Goal: Contribute content: Add original content to the website for others to see

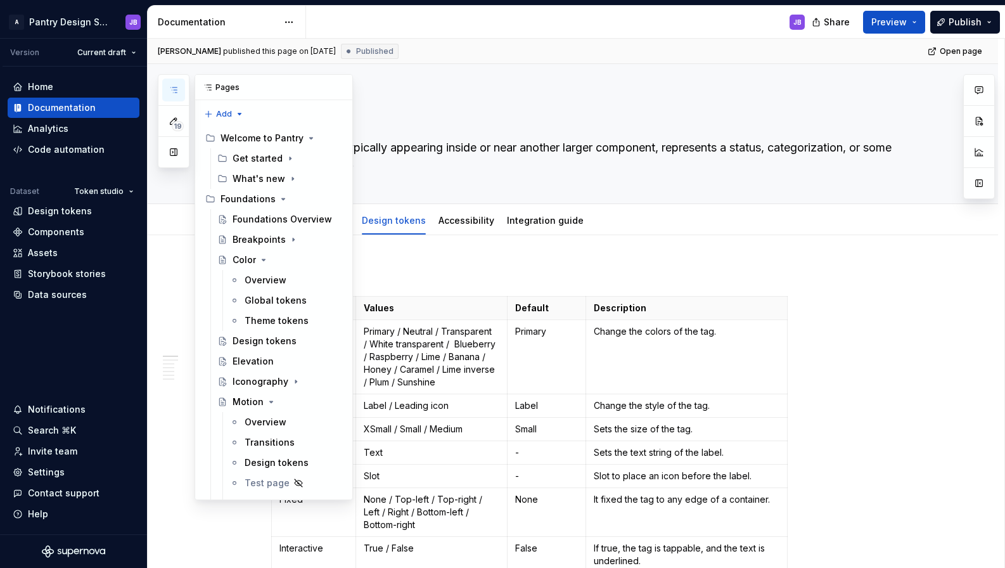
click at [173, 89] on icon "button" at bounding box center [173, 89] width 6 height 5
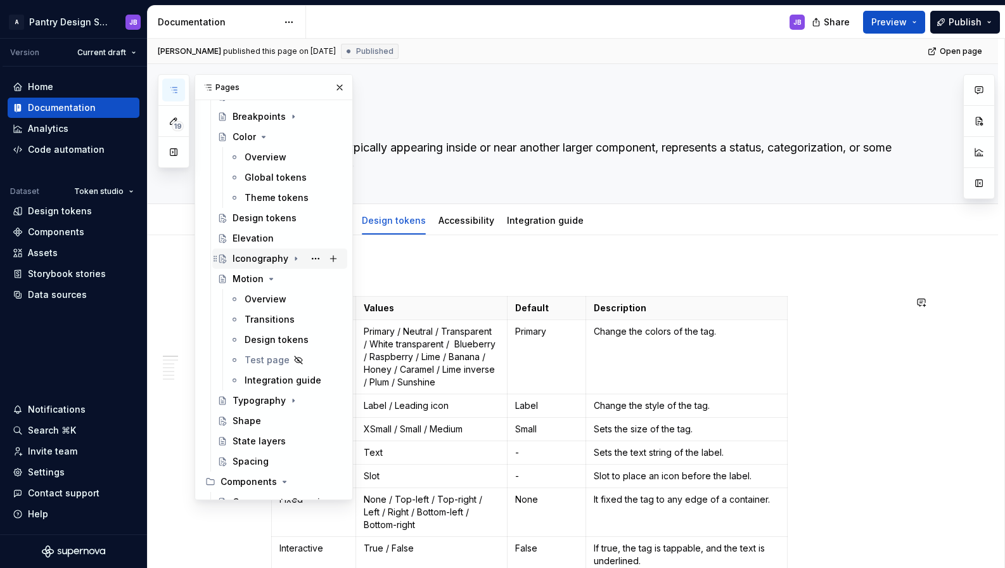
scroll to position [122, 0]
click at [264, 138] on icon "Page tree" at bounding box center [263, 137] width 10 height 10
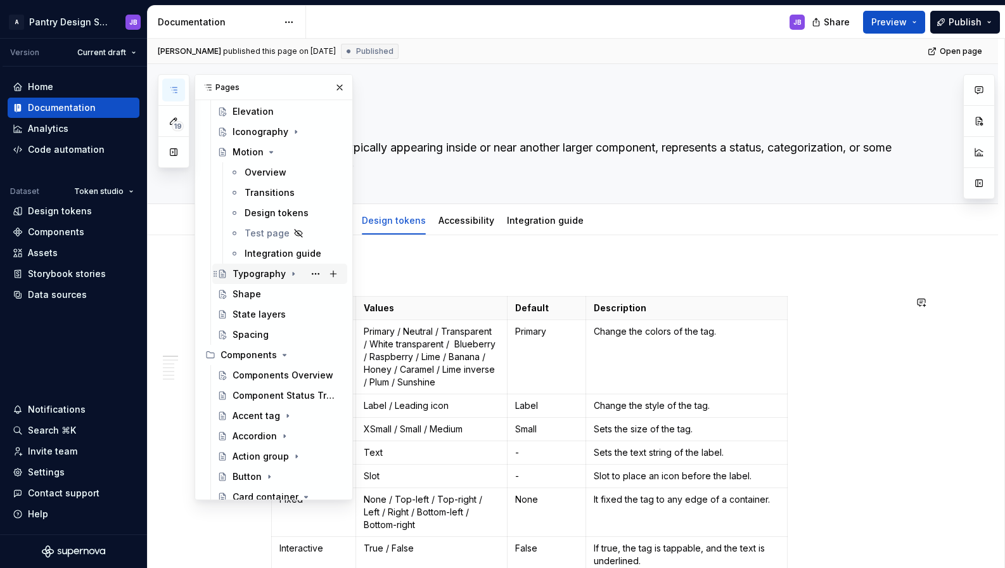
scroll to position [185, 0]
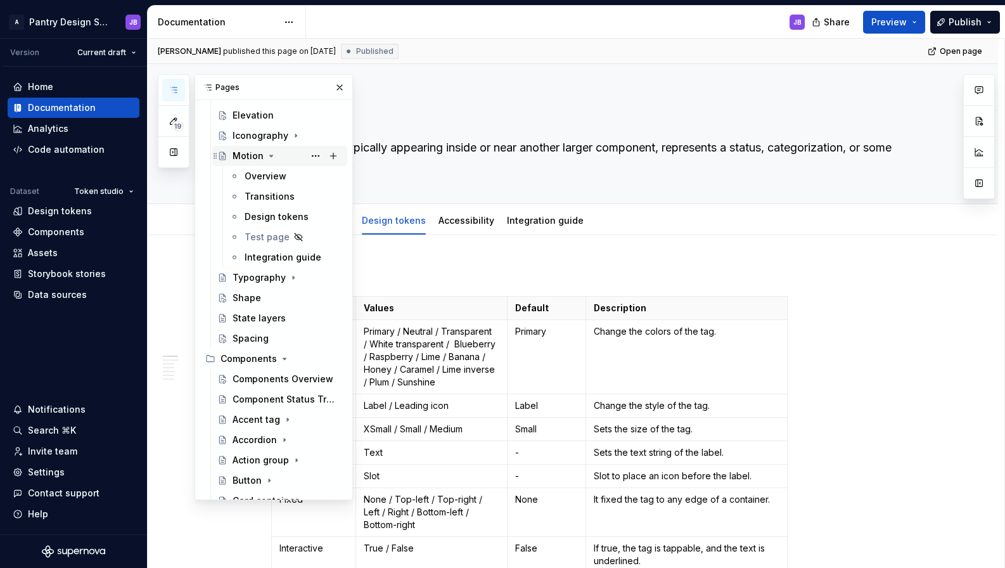
click at [269, 158] on icon "Page tree" at bounding box center [271, 156] width 10 height 10
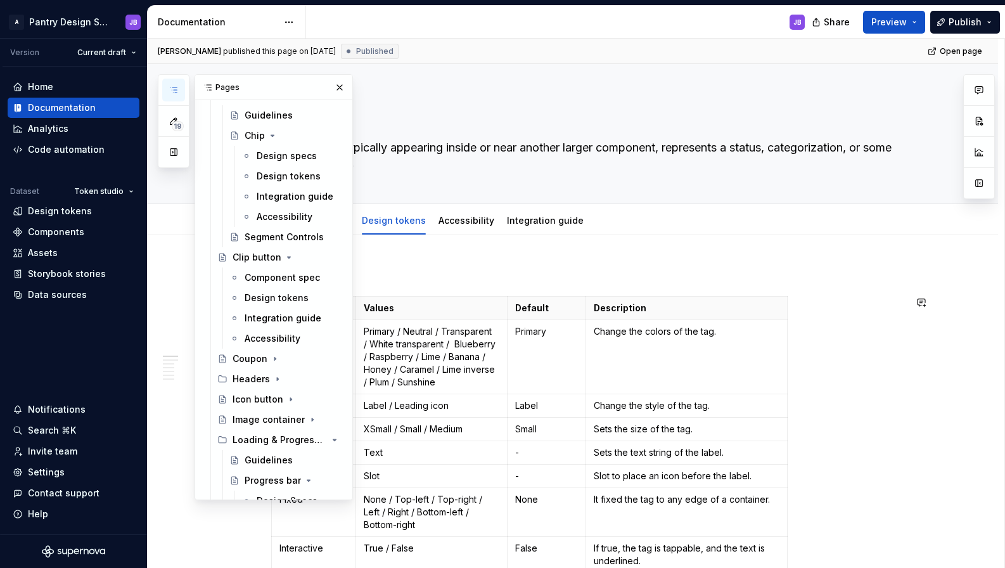
scroll to position [618, 0]
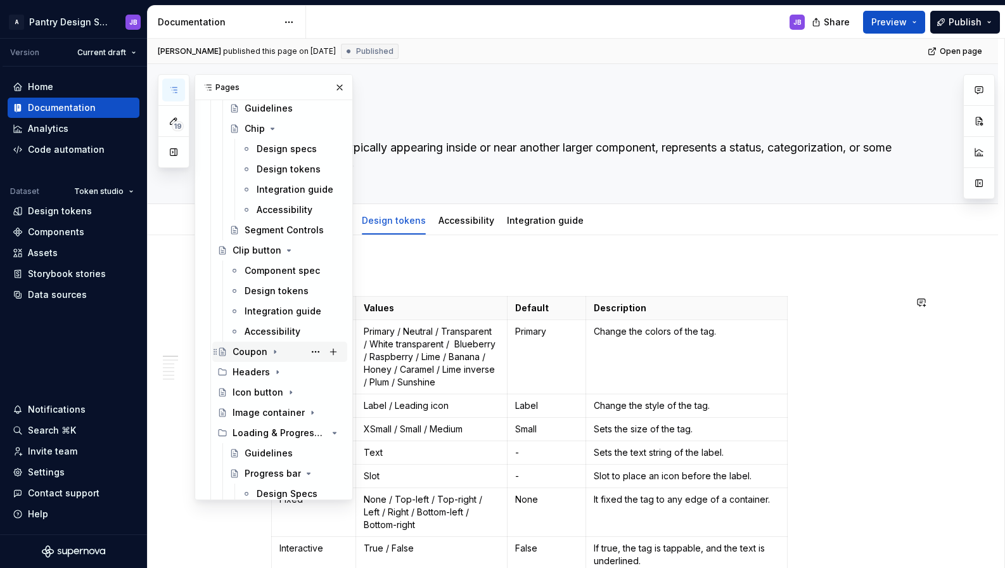
click at [275, 351] on icon "Page tree" at bounding box center [275, 351] width 10 height 10
click at [275, 394] on div "Design tokens" at bounding box center [275, 392] width 60 height 13
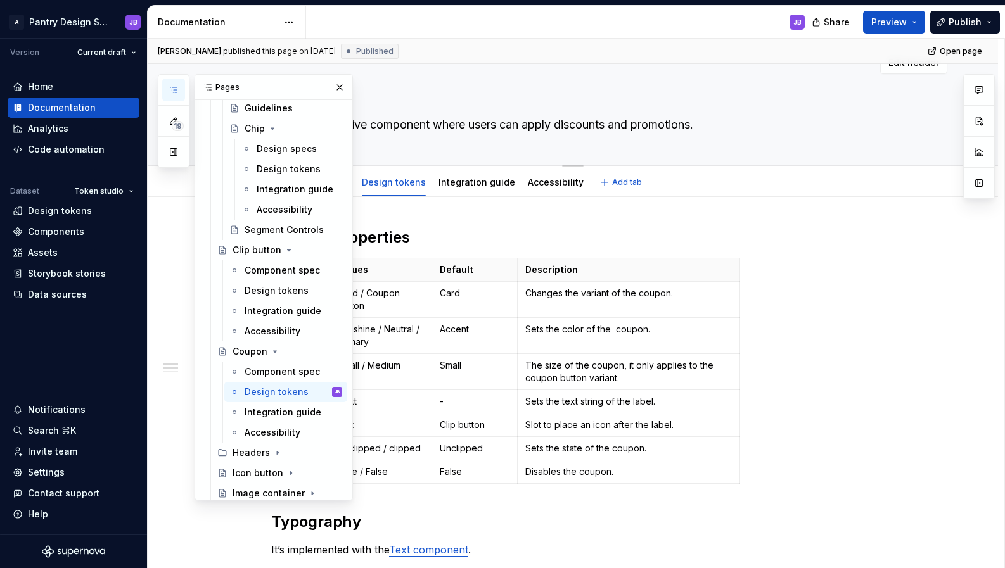
scroll to position [23, 0]
click at [335, 87] on button "button" at bounding box center [340, 88] width 18 height 18
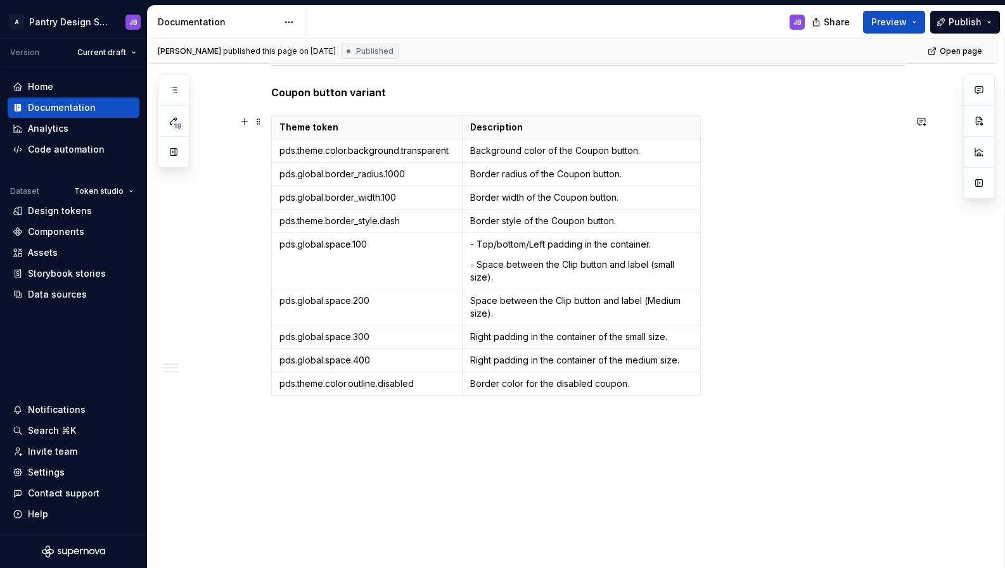
scroll to position [1425, 0]
click at [272, 152] on html "A Pantry Design System JB Version Current draft Home Documentation Analytics Co…" at bounding box center [502, 284] width 1005 height 568
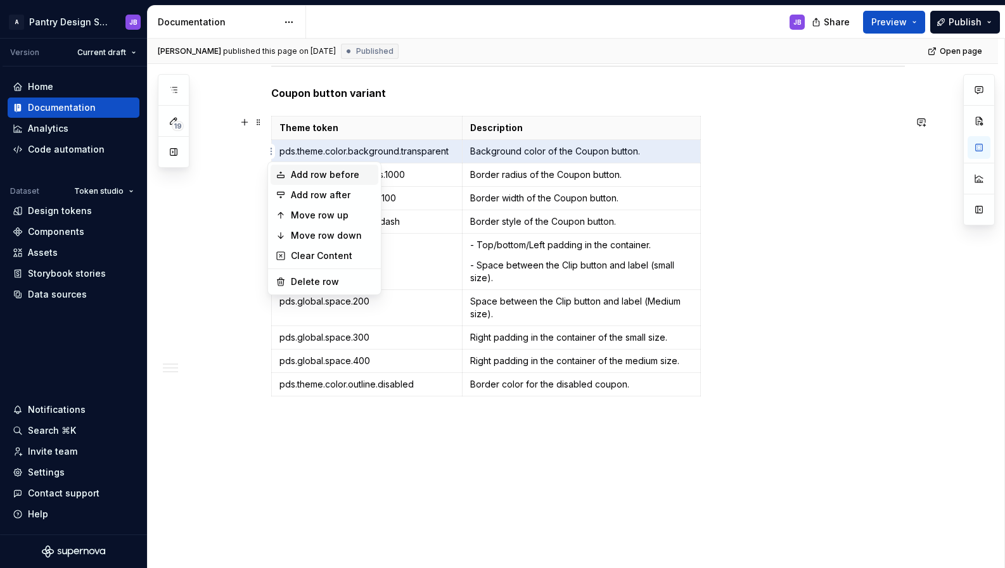
click at [307, 172] on div "Add row before" at bounding box center [332, 174] width 82 height 13
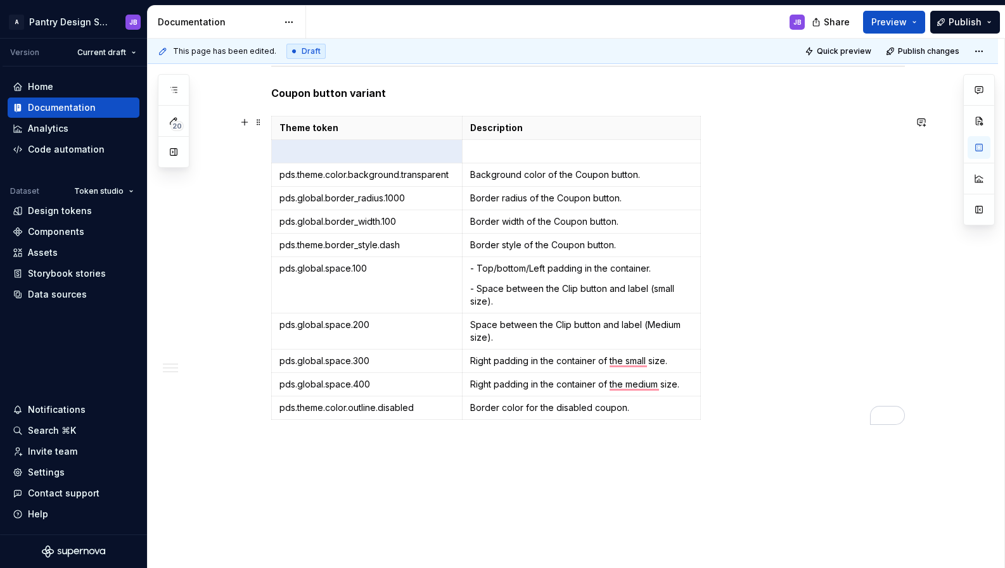
type textarea "*"
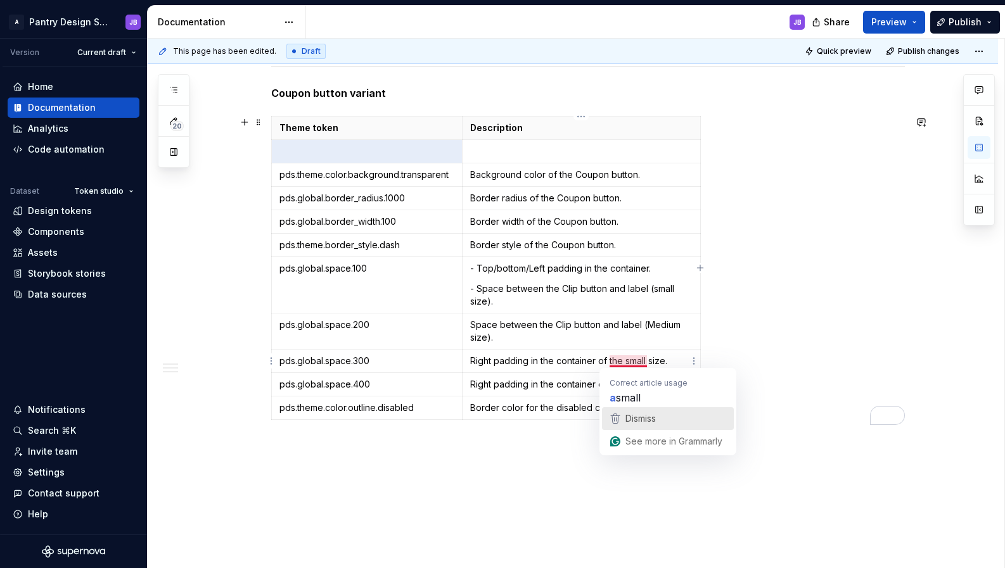
click at [639, 419] on span "Dismiss" at bounding box center [640, 418] width 30 height 11
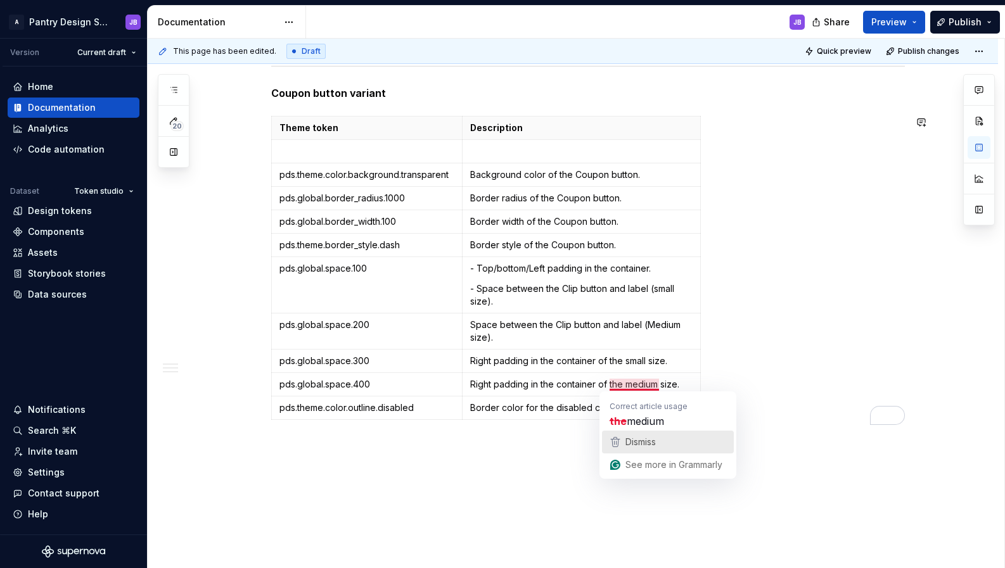
click at [640, 438] on span "Dismiss" at bounding box center [640, 441] width 30 height 11
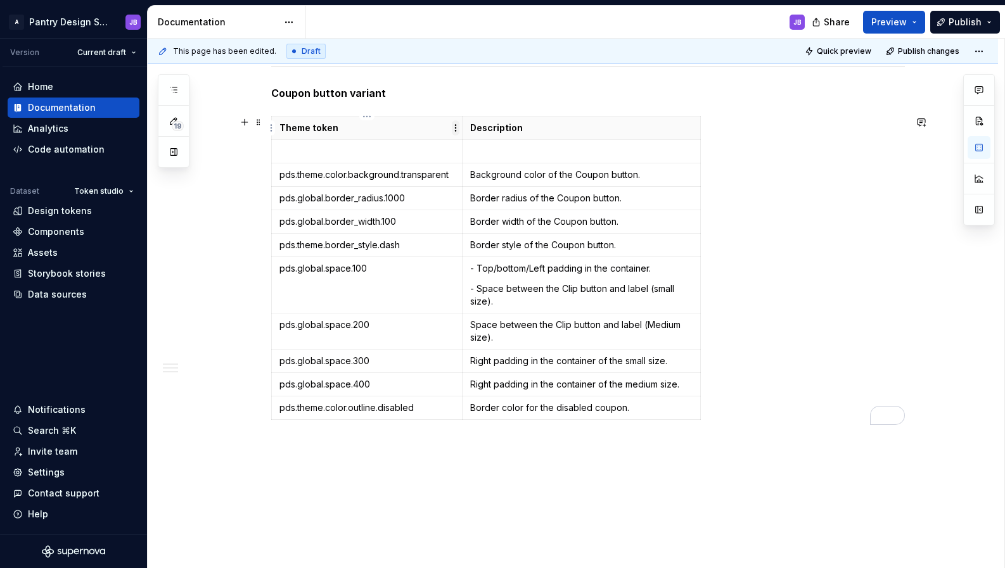
click at [456, 129] on html "A Pantry Design System JB Version Current draft Home Documentation Analytics Co…" at bounding box center [502, 284] width 1005 height 568
click at [461, 106] on html "A Pantry Design System JB Version Current draft Home Documentation Analytics Co…" at bounding box center [502, 284] width 1005 height 568
click at [271, 150] on html "A Pantry Design System JB Version Current draft Home Documentation Analytics Co…" at bounding box center [502, 284] width 1005 height 568
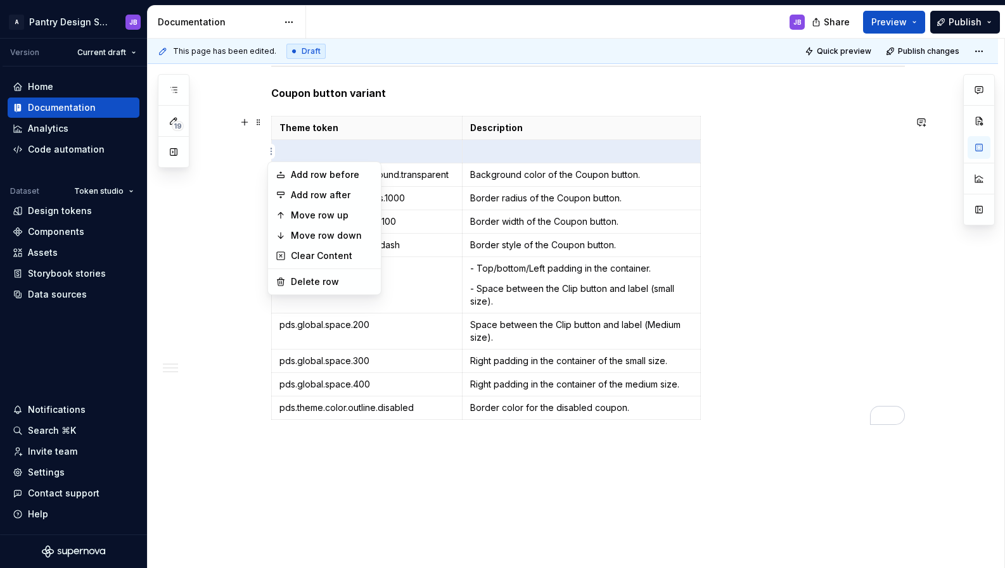
click at [566, 158] on html "A Pantry Design System JB Version Current draft Home Documentation Analytics Co…" at bounding box center [502, 284] width 1005 height 568
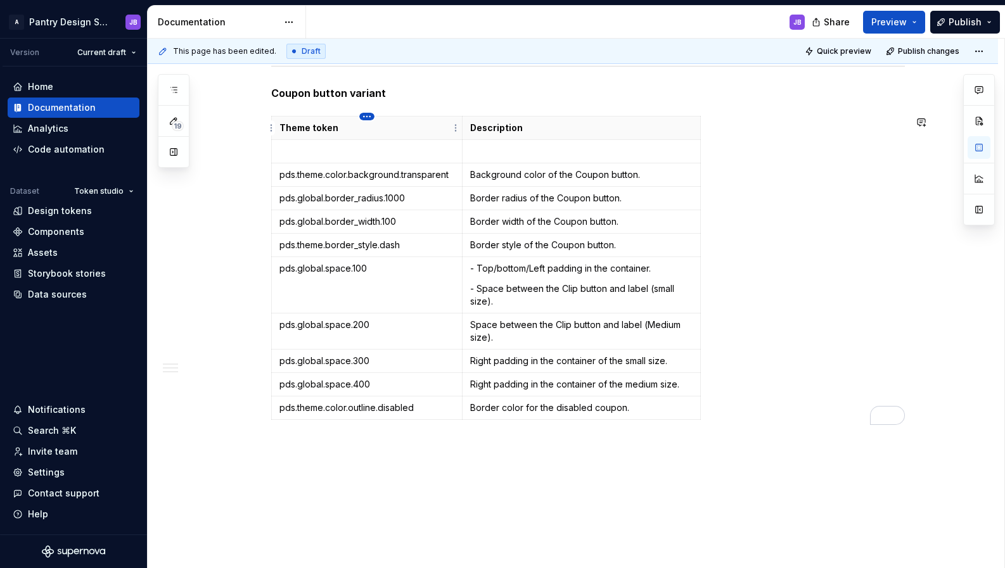
click at [367, 114] on html "A Pantry Design System JB Version Current draft Home Documentation Analytics Co…" at bounding box center [502, 284] width 1005 height 568
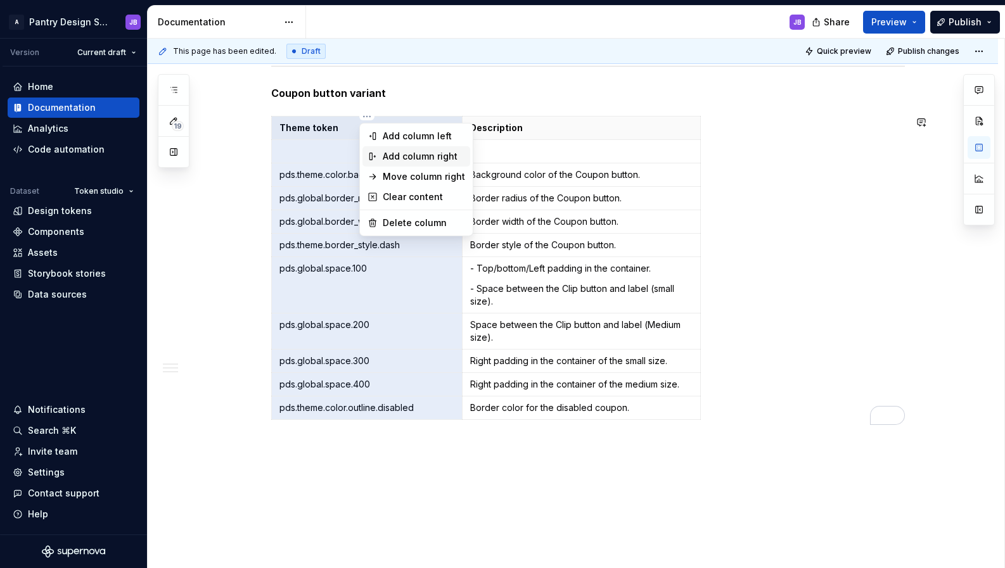
click at [397, 153] on div "Add column right" at bounding box center [424, 156] width 82 height 13
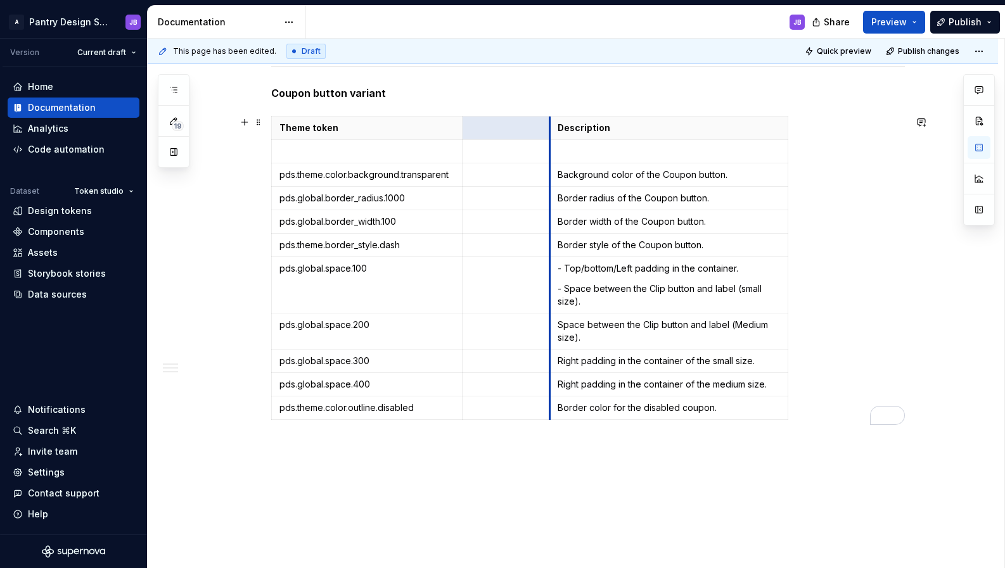
drag, startPoint x: 679, startPoint y: 144, endPoint x: 541, endPoint y: 146, distance: 138.1
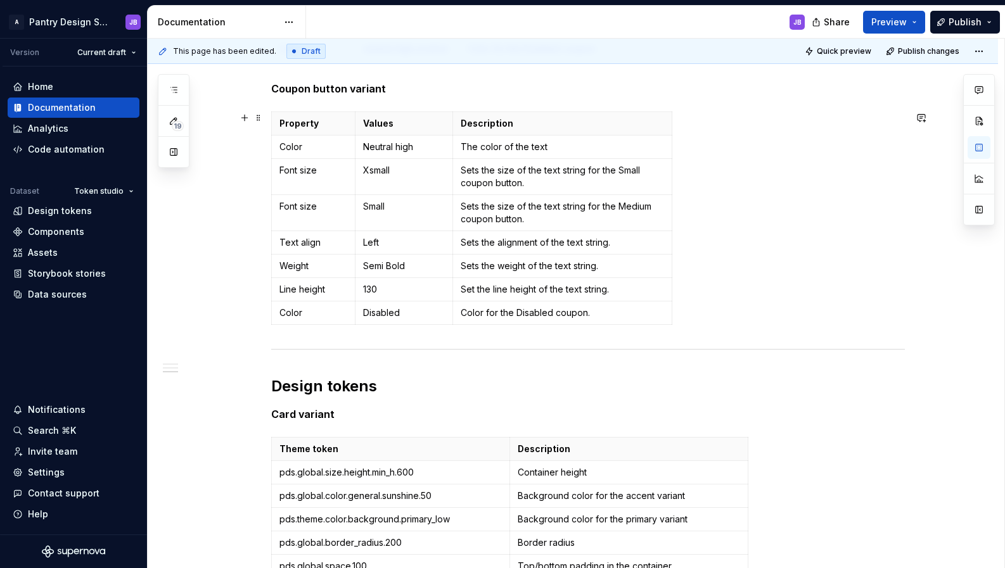
scroll to position [830, 0]
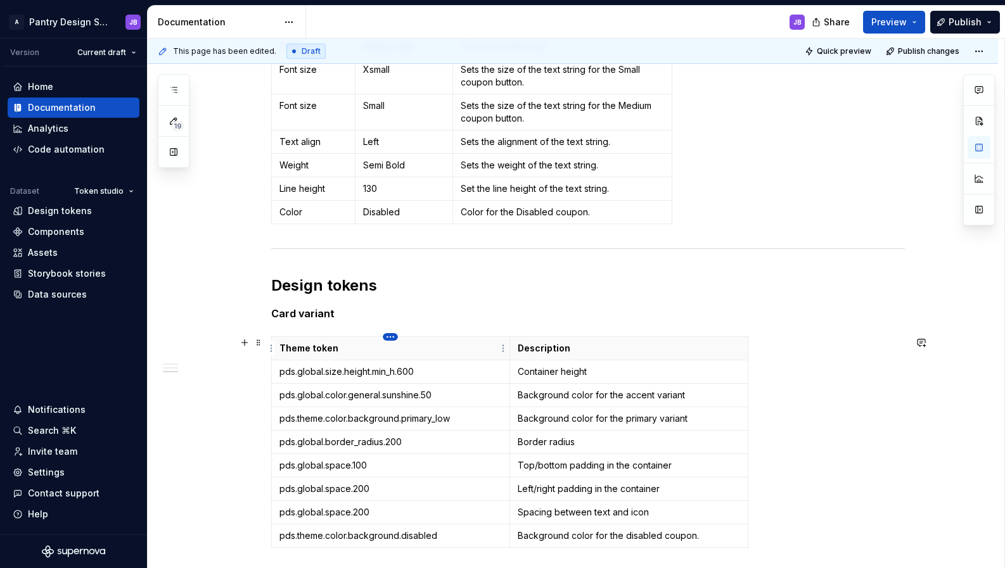
click at [390, 336] on html "A Pantry Design System JB Version Current draft Home Documentation Analytics Co…" at bounding box center [502, 284] width 1005 height 568
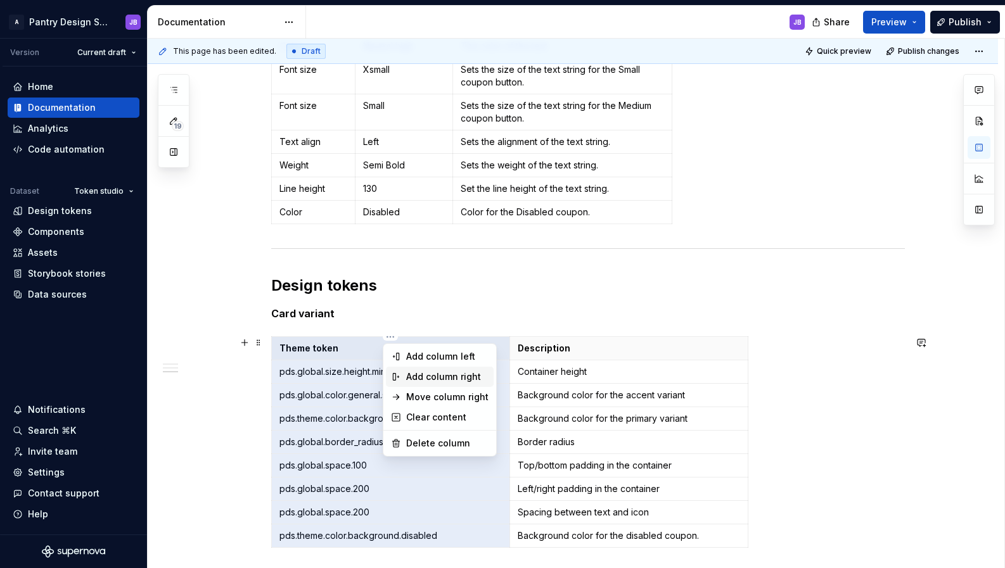
click at [434, 376] on div "Add column right" at bounding box center [447, 377] width 82 height 13
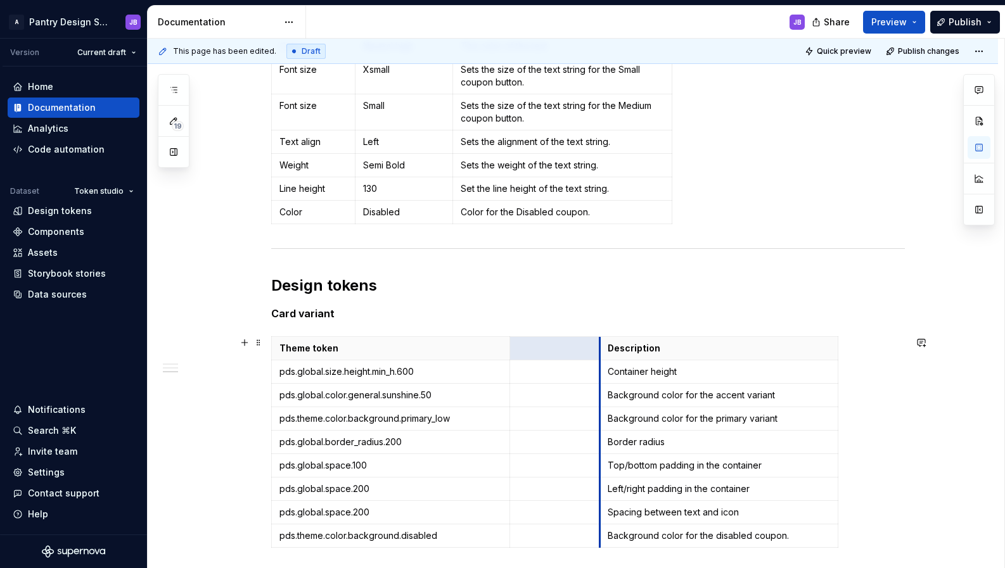
drag, startPoint x: 693, startPoint y: 357, endPoint x: 572, endPoint y: 363, distance: 121.2
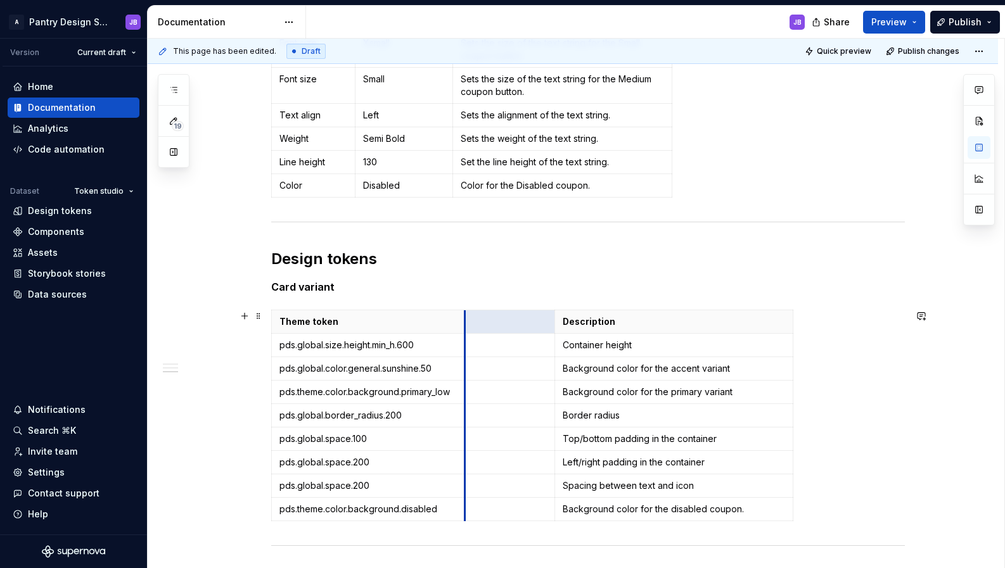
drag, startPoint x: 510, startPoint y: 332, endPoint x: 465, endPoint y: 336, distance: 45.1
click at [465, 336] on tbody "Theme token Description pds.global.size.height.min_h.600 Container height pds.g…" at bounding box center [532, 415] width 521 height 211
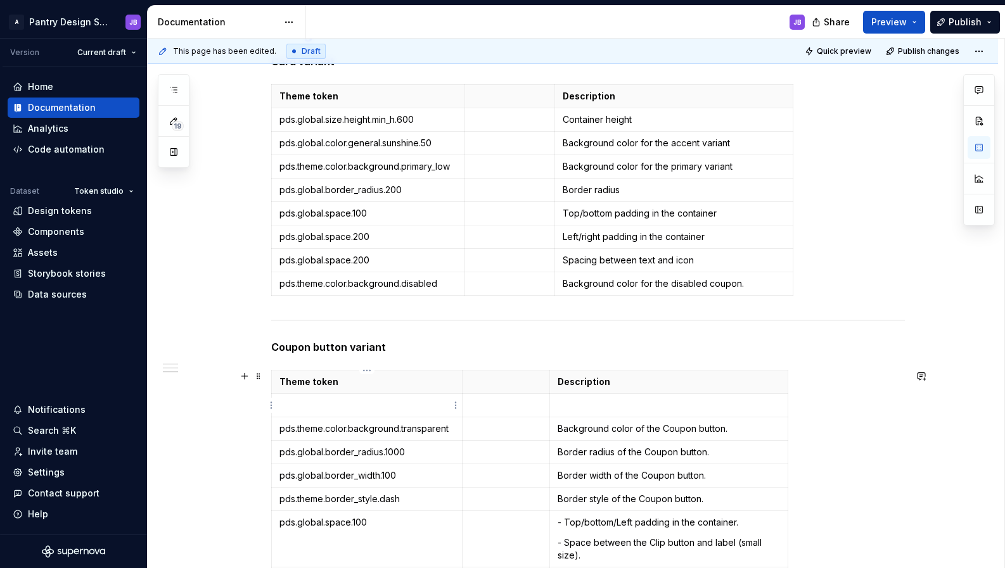
click at [334, 403] on p "To enrich screen reader interactions, please activate Accessibility in Grammarl…" at bounding box center [366, 405] width 175 height 13
click at [297, 409] on p "pds/theme/color/outline/neutral_high" at bounding box center [366, 405] width 175 height 13
click at [493, 405] on p "To enrich screen reader interactions, please activate Accessibility in Grammarl…" at bounding box center [506, 405] width 72 height 13
click at [480, 428] on p "To enrich screen reader interactions, please activate Accessibility in Grammarl…" at bounding box center [506, 429] width 72 height 13
click at [478, 455] on p "To enrich screen reader interactions, please activate Accessibility in Grammarl…" at bounding box center [506, 452] width 72 height 13
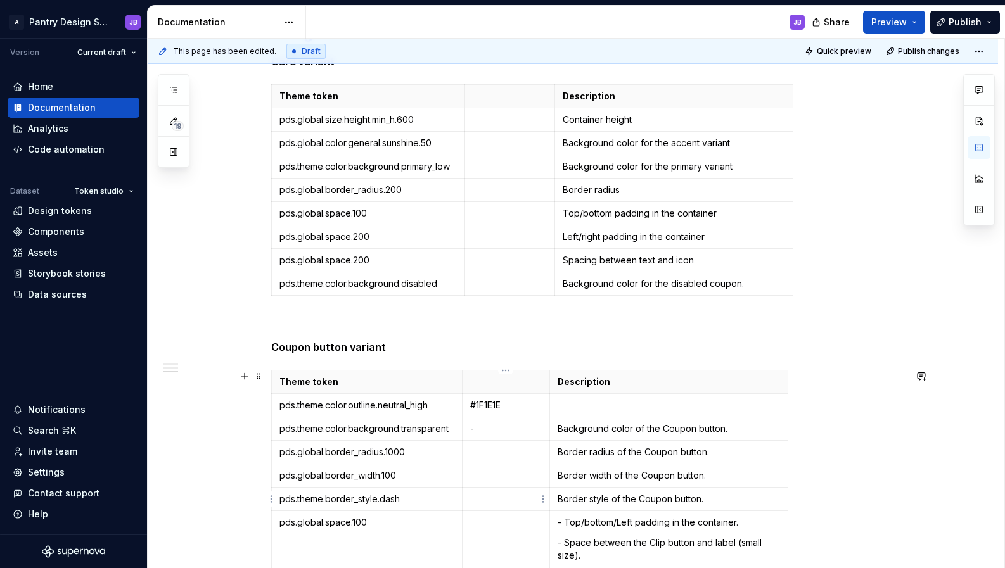
click at [480, 502] on p "To enrich screen reader interactions, please activate Accessibility in Grammarl…" at bounding box center [506, 499] width 72 height 13
click at [478, 453] on p "To enrich screen reader interactions, please activate Accessibility in Grammarl…" at bounding box center [506, 452] width 72 height 13
click at [493, 502] on p "To enrich screen reader interactions, please activate Accessibility in Grammarl…" at bounding box center [506, 499] width 72 height 13
click at [485, 452] on p "To enrich screen reader interactions, please activate Accessibility in Grammarl…" at bounding box center [506, 452] width 72 height 13
click at [483, 476] on p "To enrich screen reader interactions, please activate Accessibility in Grammarl…" at bounding box center [506, 475] width 72 height 13
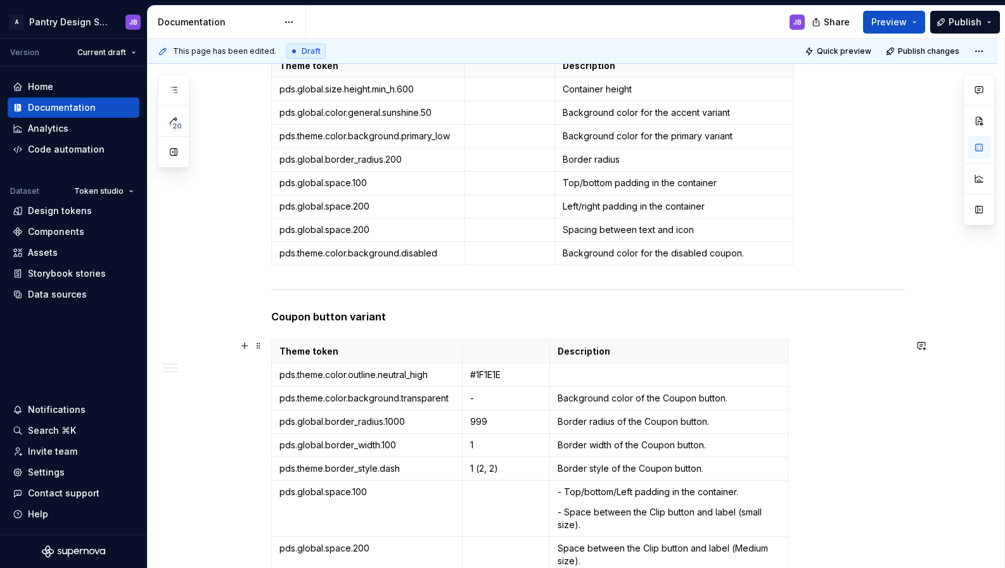
scroll to position [1202, 0]
click at [481, 496] on p "To enrich screen reader interactions, please activate Accessibility in Grammarl…" at bounding box center [506, 491] width 72 height 13
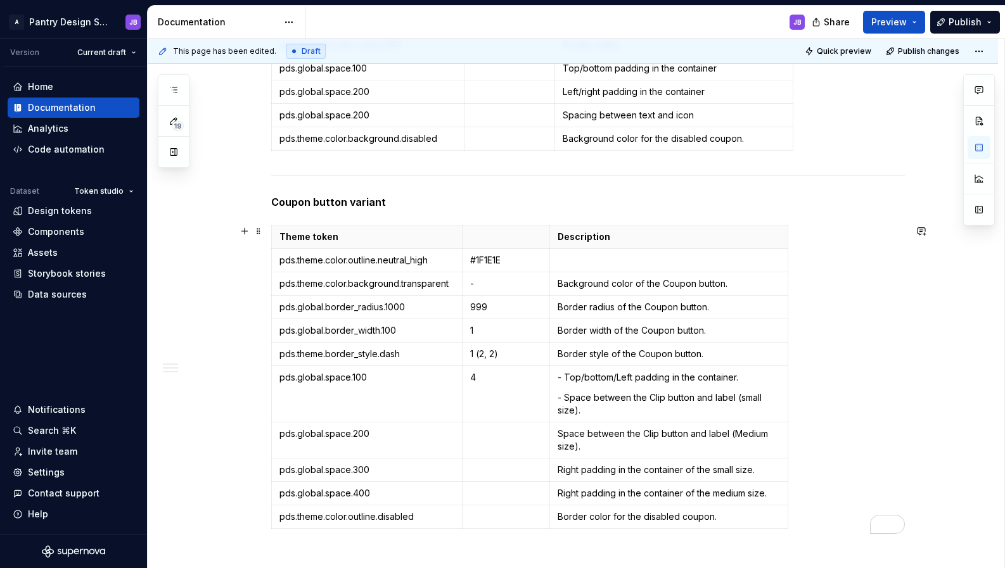
scroll to position [1316, 0]
click at [481, 439] on p "To enrich screen reader interactions, please activate Accessibility in Grammarl…" at bounding box center [506, 433] width 72 height 13
click at [471, 469] on p "To enrich screen reader interactions, please activate Accessibility in Grammarl…" at bounding box center [506, 469] width 72 height 13
click at [481, 495] on p "To enrich screen reader interactions, please activate Accessibility in Grammarl…" at bounding box center [506, 492] width 72 height 13
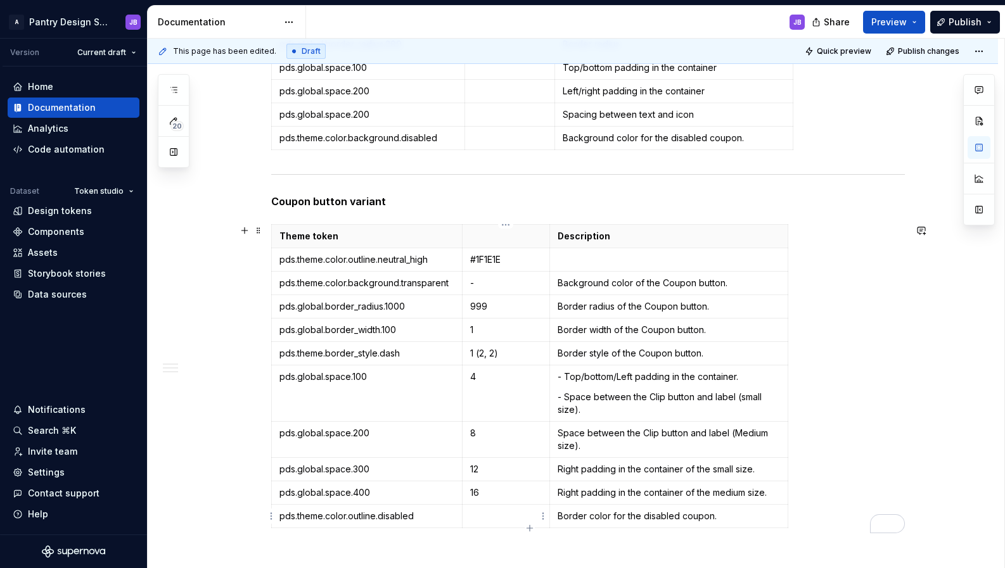
click at [488, 518] on p "To enrich screen reader interactions, please activate Accessibility in Grammarl…" at bounding box center [506, 516] width 72 height 13
click at [489, 138] on p "To enrich screen reader interactions, please activate Accessibility in Grammarl…" at bounding box center [510, 138] width 74 height 13
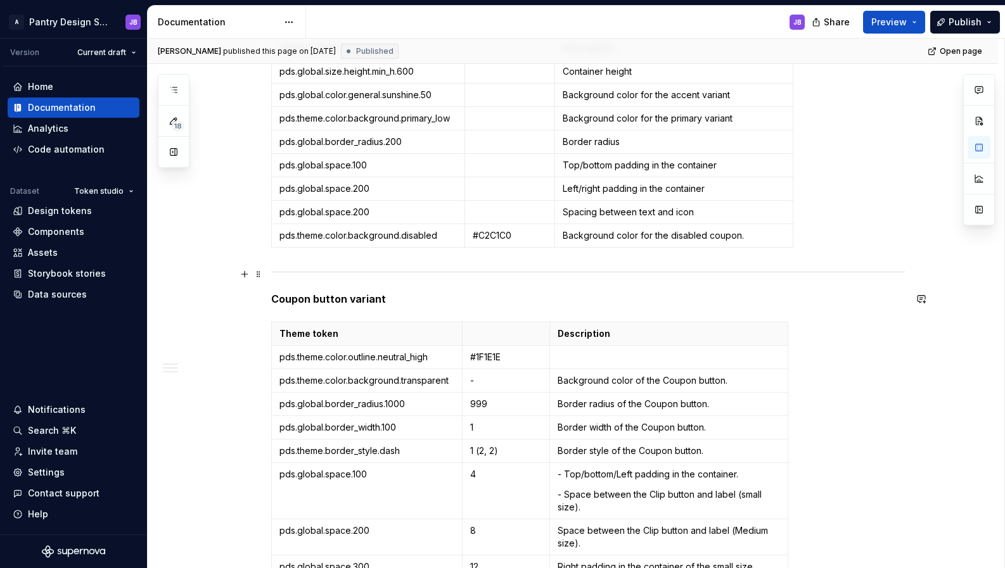
scroll to position [1192, 0]
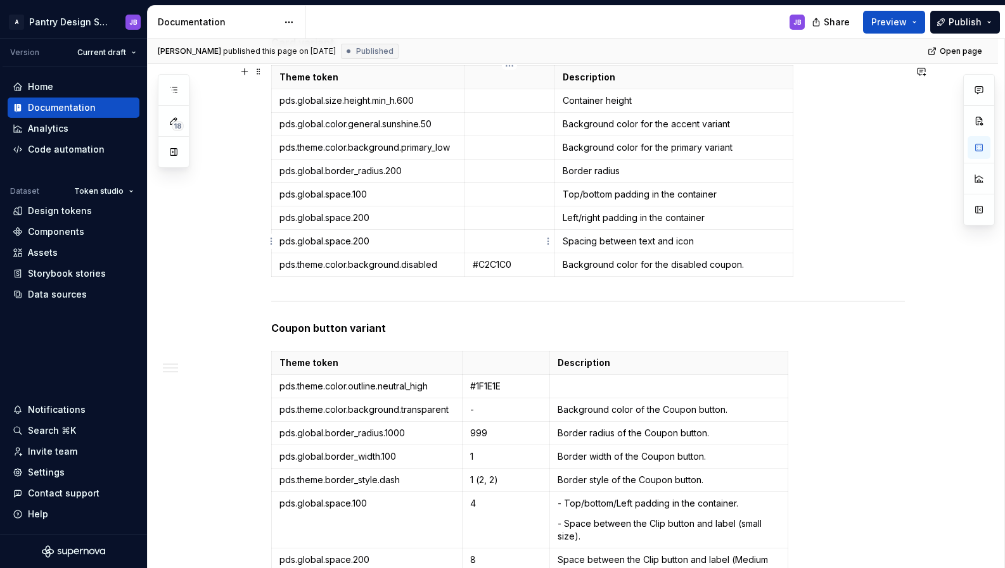
click at [486, 243] on p "To enrich screen reader interactions, please activate Accessibility in Grammarl…" at bounding box center [510, 241] width 74 height 13
click at [476, 217] on p "To enrich screen reader interactions, please activate Accessibility in Grammarl…" at bounding box center [510, 218] width 74 height 13
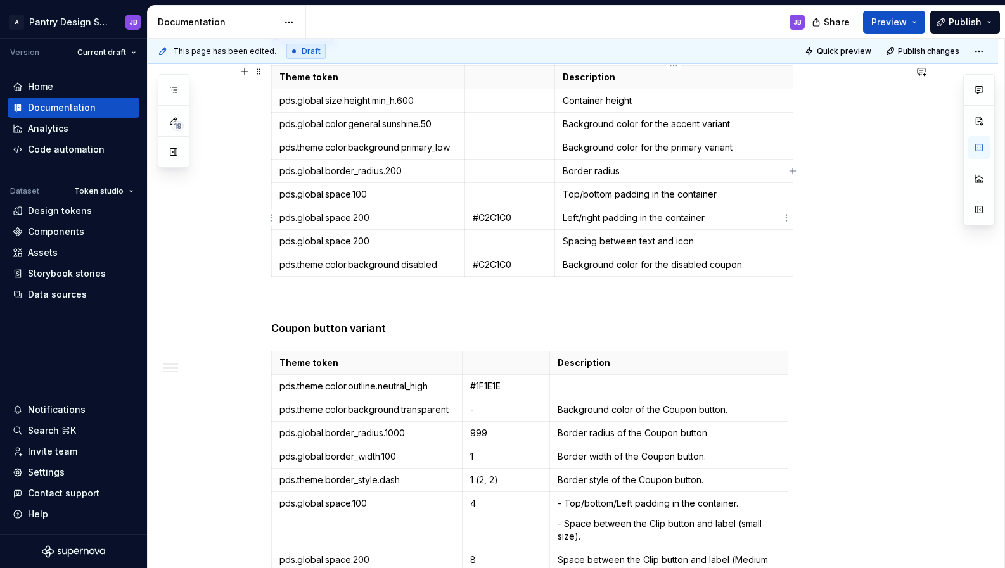
click at [561, 217] on td "Left/right padding in the container" at bounding box center [673, 218] width 238 height 23
click at [567, 241] on p "Spacing between text and icon" at bounding box center [674, 241] width 222 height 13
click at [571, 241] on p "Spacing between text and icon" at bounding box center [674, 241] width 222 height 13
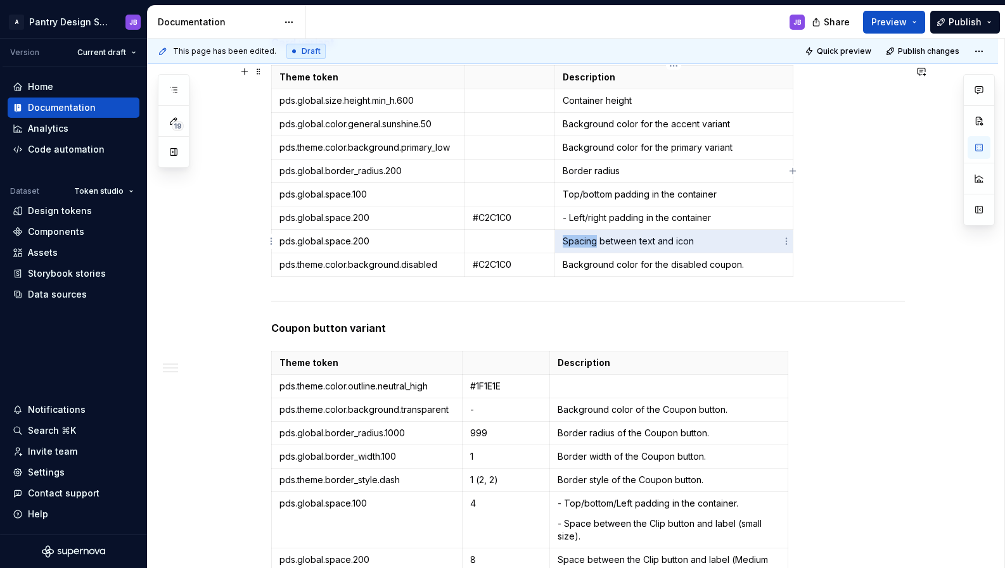
click at [571, 241] on p "Spacing between text and icon" at bounding box center [674, 241] width 222 height 13
click at [719, 222] on p "- Left/right padding in the container" at bounding box center [674, 218] width 222 height 13
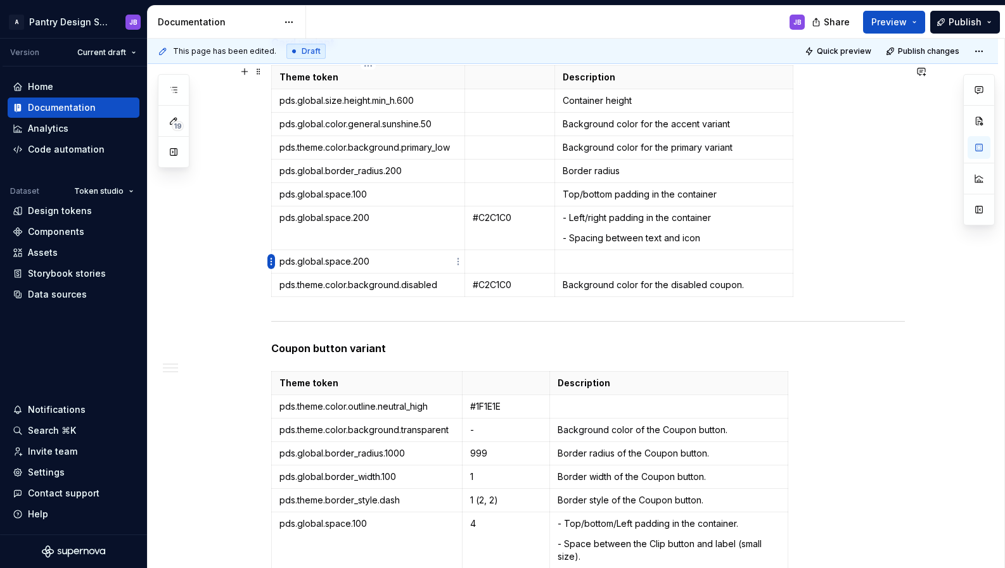
click at [272, 263] on html "A Pantry Design System JB Version Current draft Home Documentation Analytics Co…" at bounding box center [502, 284] width 1005 height 568
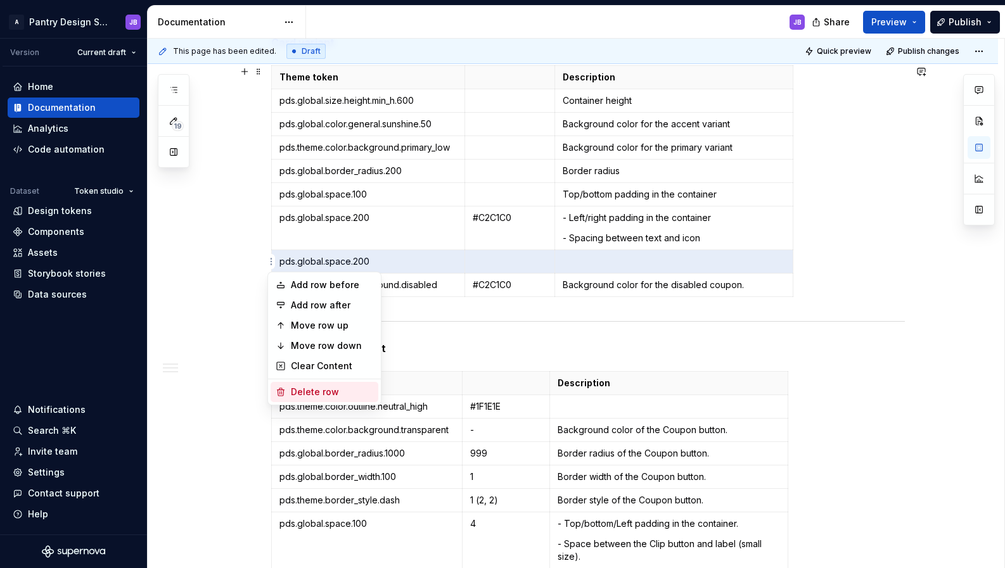
click at [328, 389] on div "Delete row" at bounding box center [332, 392] width 82 height 13
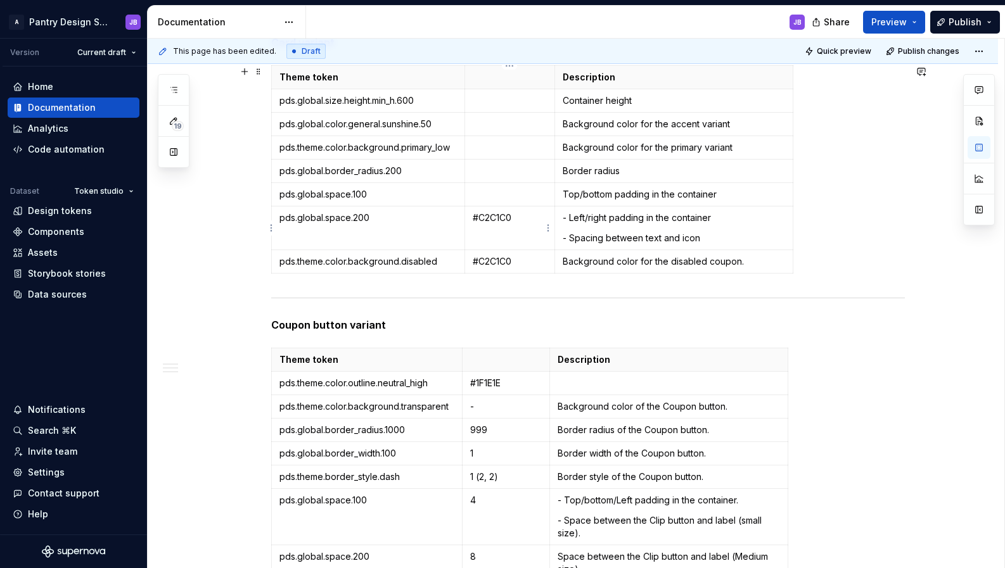
click at [482, 217] on p "#C2C1C0" at bounding box center [510, 218] width 74 height 13
click at [480, 198] on p "To enrich screen reader interactions, please activate Accessibility in Grammarl…" at bounding box center [510, 194] width 74 height 13
click at [480, 168] on p "To enrich screen reader interactions, please activate Accessibility in Grammarl…" at bounding box center [510, 171] width 74 height 13
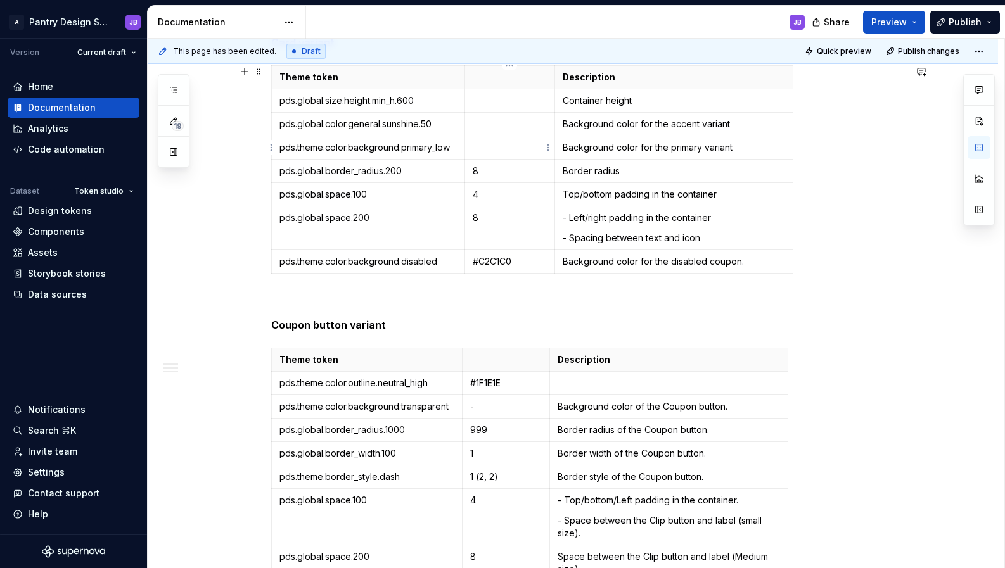
click at [478, 148] on p "To enrich screen reader interactions, please activate Accessibility in Grammarl…" at bounding box center [510, 147] width 74 height 13
click at [483, 125] on p "To enrich screen reader interactions, please activate Accessibility in Grammarl…" at bounding box center [510, 124] width 74 height 13
click at [485, 100] on p "To enrich screen reader interactions, please activate Accessibility in Grammarl…" at bounding box center [510, 100] width 74 height 13
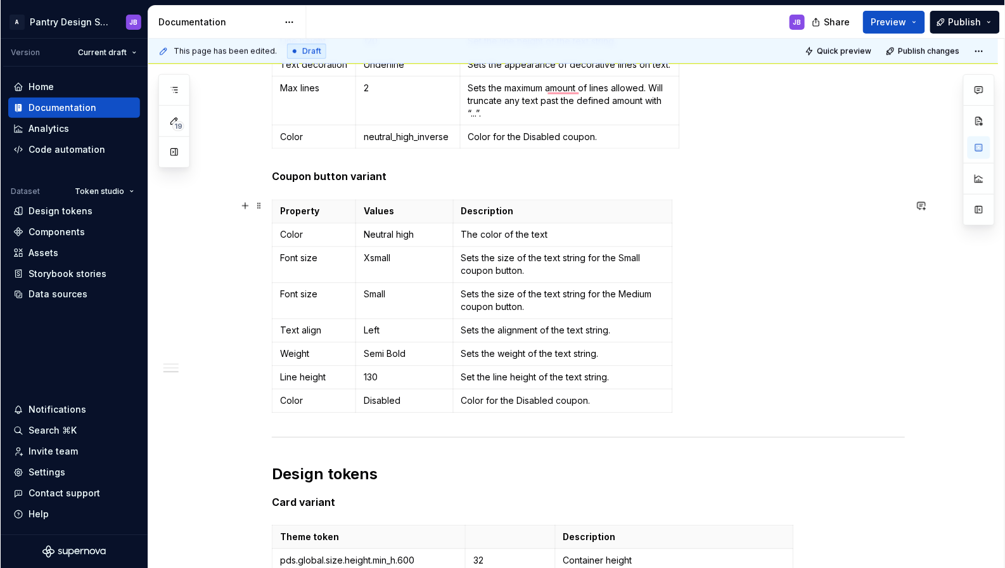
scroll to position [737, 0]
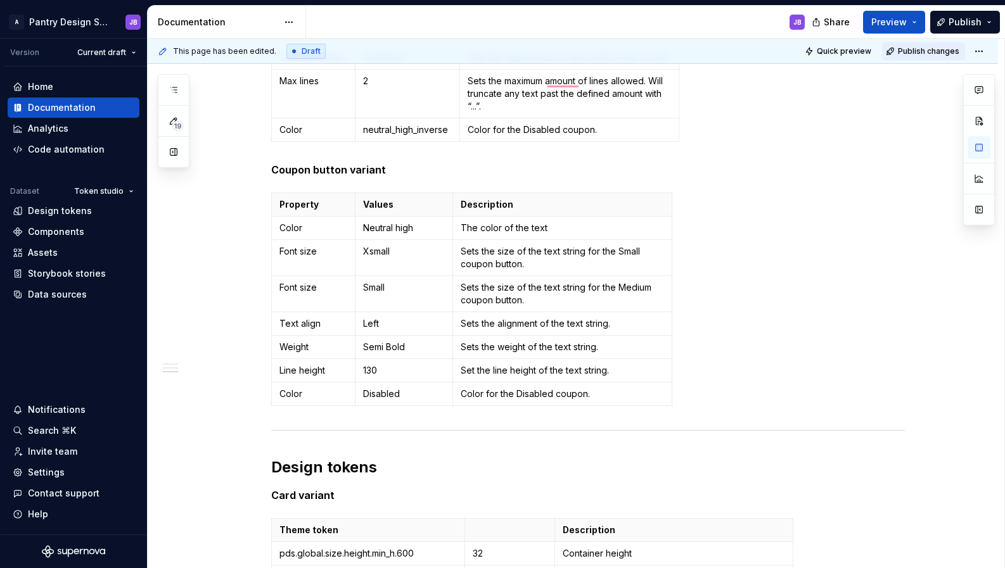
click at [933, 52] on span "Publish changes" at bounding box center [928, 51] width 61 height 10
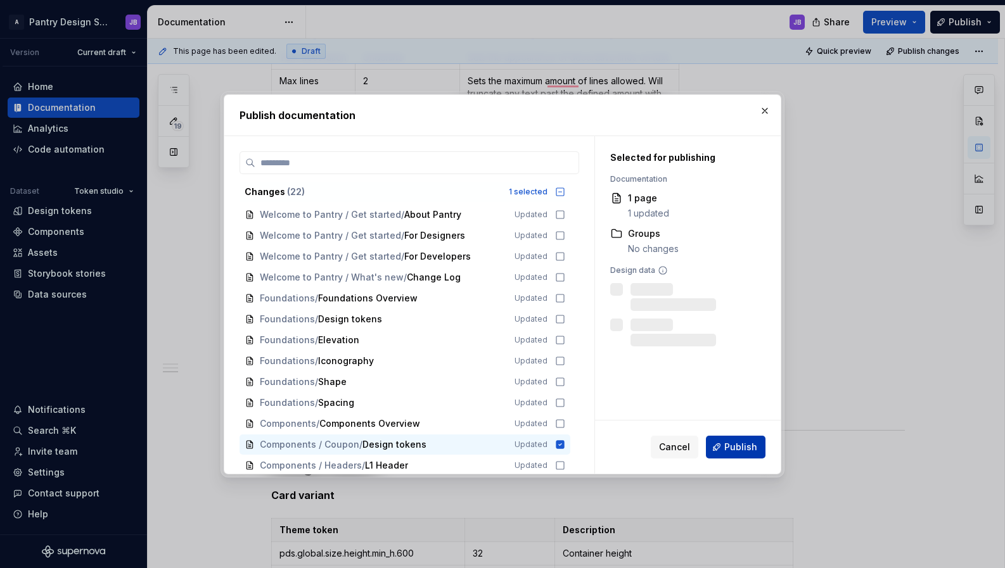
click at [737, 448] on span "Publish" at bounding box center [740, 447] width 33 height 13
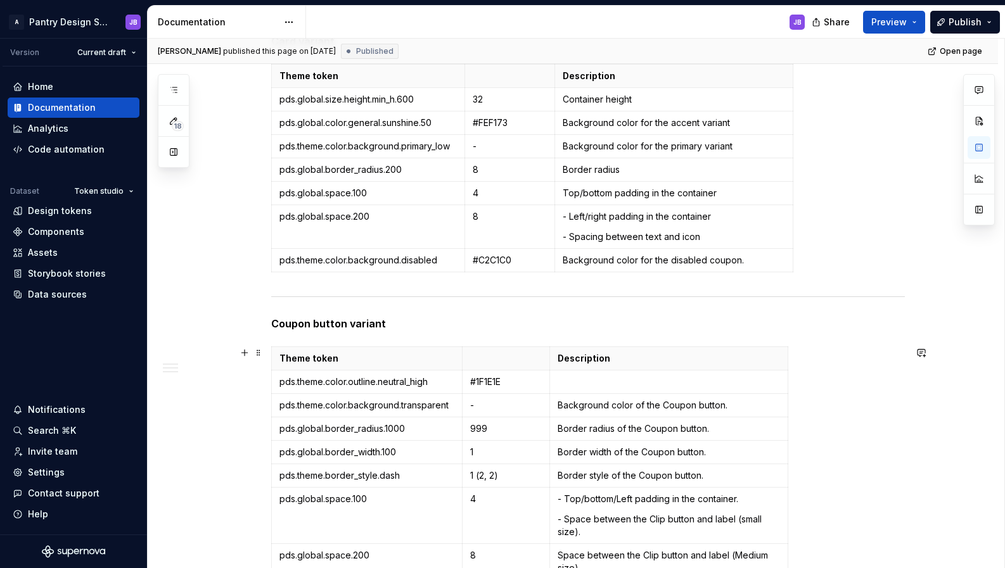
scroll to position [932, 0]
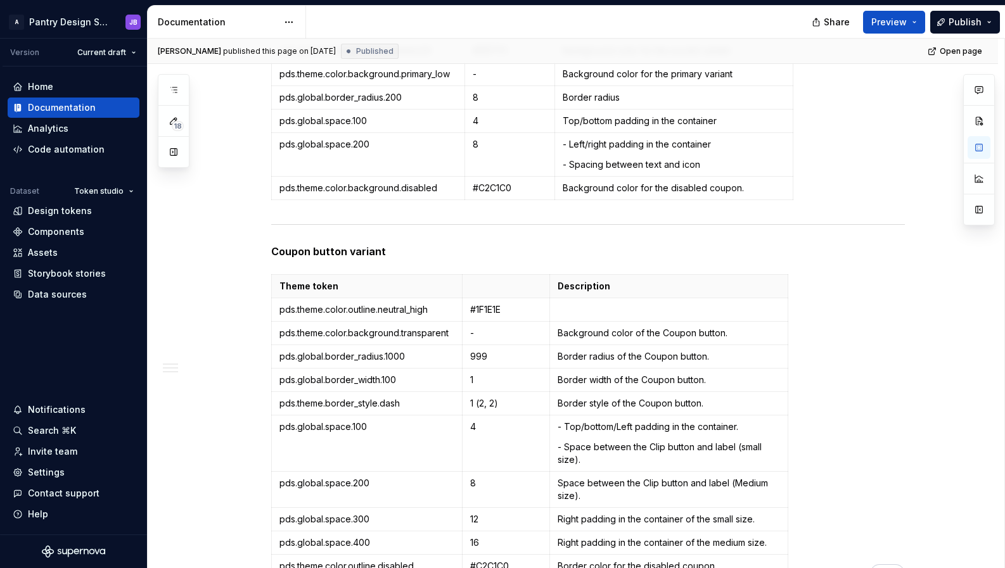
type textarea "*"
